Goal: Check status

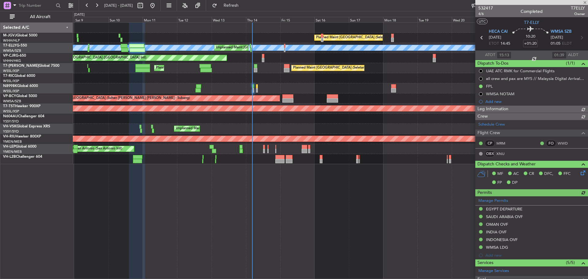
type input "[PERSON_NAME] (KYA)"
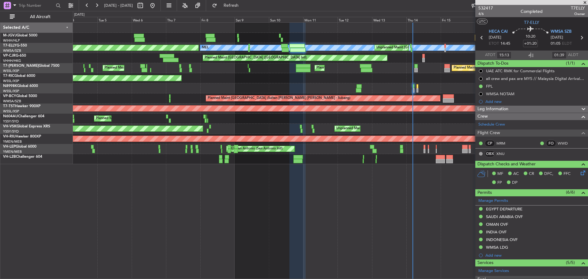
click at [325, 82] on div "Planned Maint [GEOGRAPHIC_DATA] (Seletar)" at bounding box center [330, 78] width 515 height 10
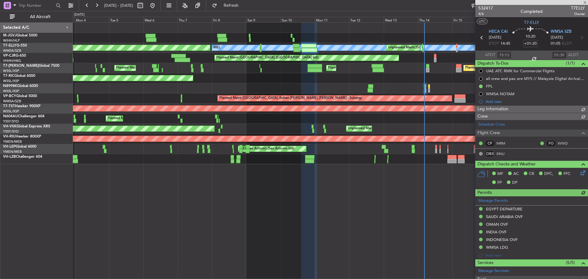
type input "[PERSON_NAME] (KYA)"
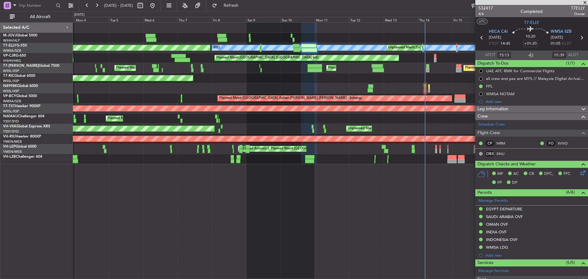
type input "[PERSON_NAME] (KYA)"
